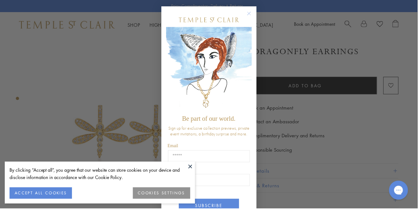
click at [251, 13] on circle "Close dialog" at bounding box center [250, 14] width 8 height 8
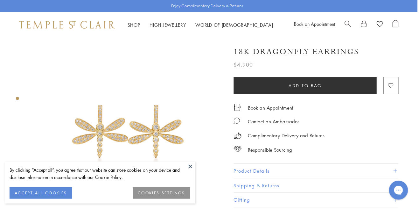
click at [193, 168] on button at bounding box center [191, 167] width 10 height 10
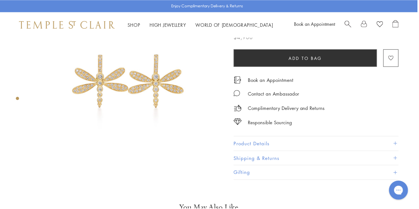
scroll to position [62, 0]
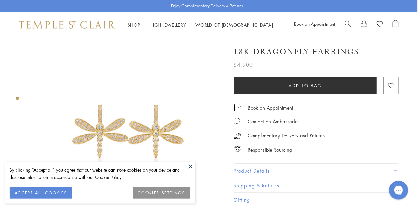
click at [193, 165] on button at bounding box center [191, 167] width 10 height 10
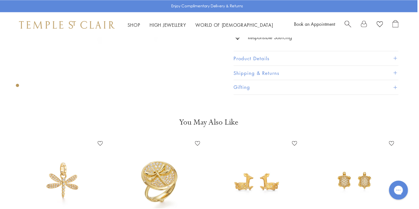
scroll to position [148, 0]
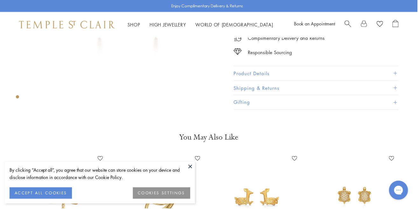
scroll to position [122, 0]
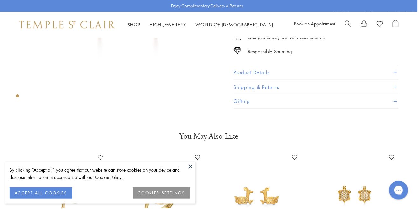
click at [63, 193] on button "ACCEPT ALL COOKIES" at bounding box center [41, 193] width 63 height 11
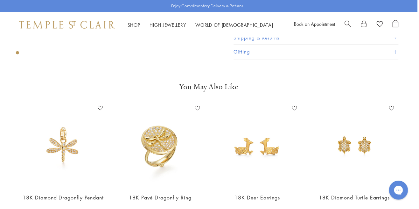
scroll to position [179, 0]
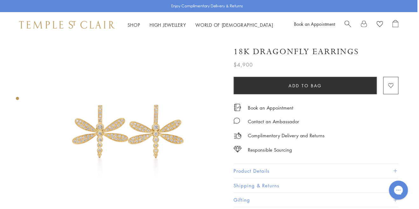
click at [349, 25] on span "Search" at bounding box center [349, 23] width 7 height 7
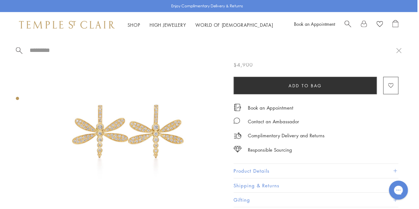
type input "*"
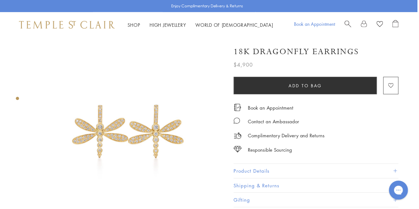
click at [318, 24] on link "Book an Appointment" at bounding box center [315, 24] width 41 height 6
click at [349, 20] on span "Search" at bounding box center [349, 23] width 7 height 7
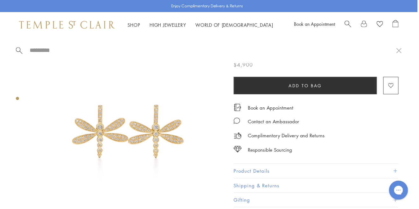
click at [350, 24] on span "Search" at bounding box center [349, 23] width 7 height 7
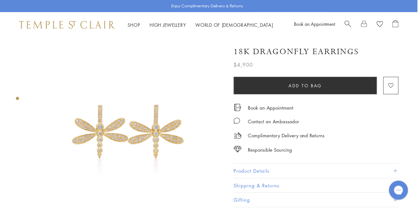
click at [351, 23] on span "Search" at bounding box center [349, 23] width 7 height 7
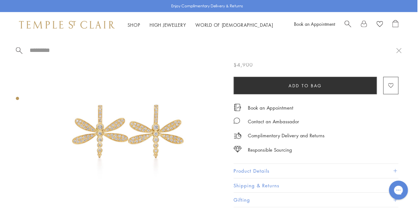
type input "*"
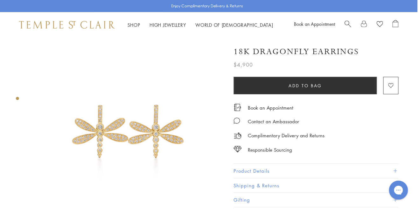
click at [347, 22] on span "Search" at bounding box center [349, 23] width 7 height 7
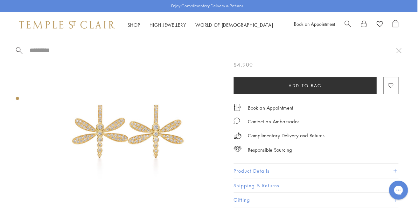
type input "*"
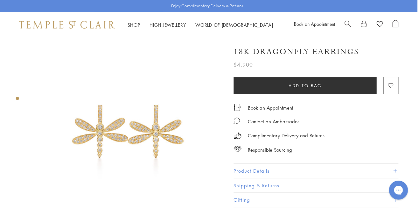
click at [135, 23] on link "Shop Shop" at bounding box center [134, 25] width 13 height 6
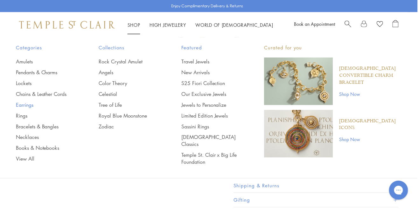
click at [30, 105] on link "Earrings" at bounding box center [45, 105] width 58 height 7
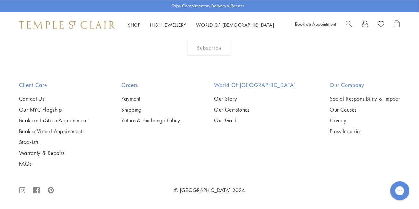
scroll to position [2500, 0]
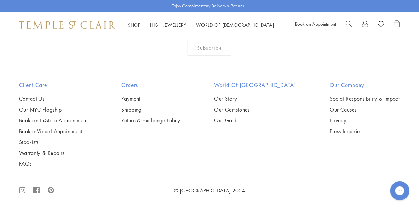
scroll to position [2770, 0]
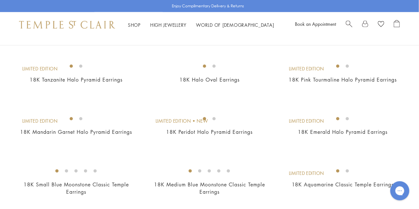
scroll to position [217, 0]
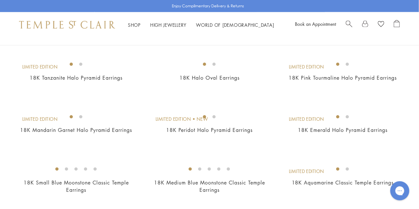
click at [0, 0] on img at bounding box center [0, 0] width 0 height 0
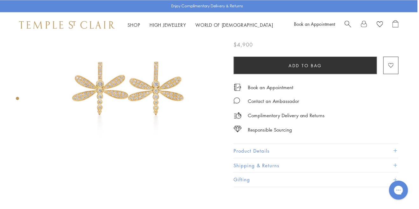
scroll to position [82, 0]
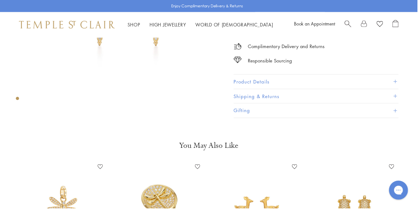
scroll to position [130, 0]
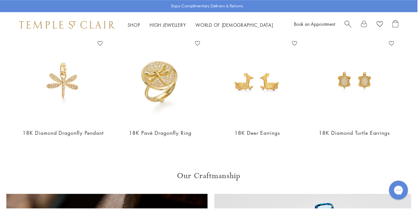
scroll to position [244, 0]
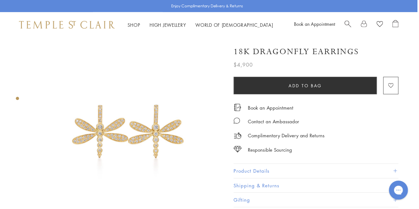
click at [349, 24] on span "Search" at bounding box center [349, 23] width 7 height 7
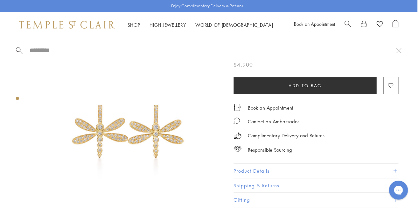
type input "*"
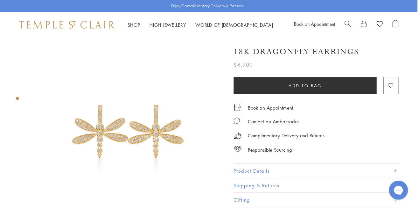
click at [348, 20] on span "Search" at bounding box center [349, 23] width 7 height 7
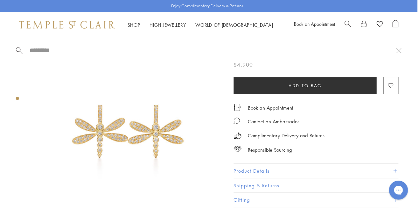
type input "*"
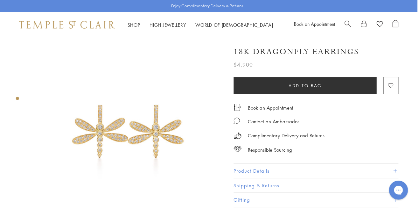
click at [136, 23] on link "Shop Shop" at bounding box center [134, 25] width 13 height 6
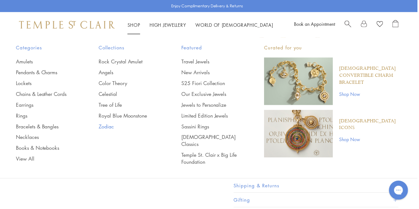
click at [109, 124] on link "Zodiac" at bounding box center [128, 126] width 58 height 7
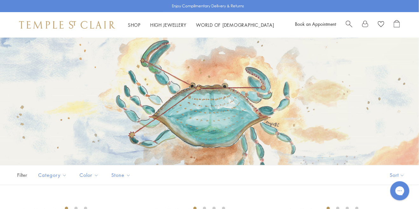
click at [136, 26] on link "Shop Shop" at bounding box center [134, 25] width 13 height 6
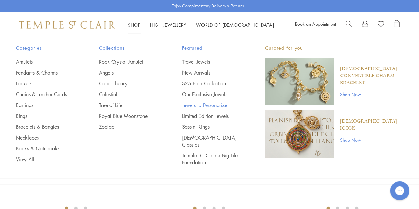
click at [219, 102] on link "Jewels to Personalize" at bounding box center [211, 105] width 58 height 7
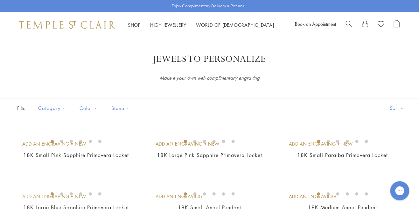
click at [137, 24] on link "Shop Shop" at bounding box center [134, 25] width 13 height 6
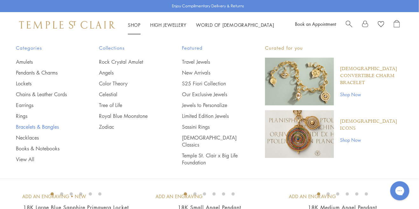
click at [49, 125] on link "Bracelets & Bangles" at bounding box center [45, 126] width 58 height 7
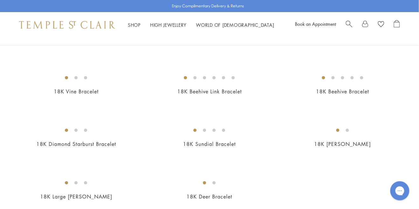
scroll to position [630, 0]
